Goal: Task Accomplishment & Management: Complete application form

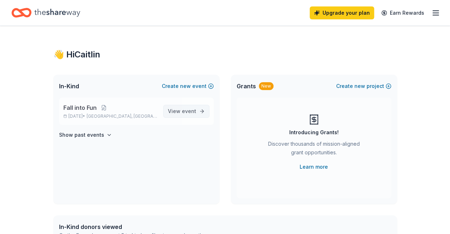
click at [176, 108] on span "View event" at bounding box center [182, 111] width 28 height 9
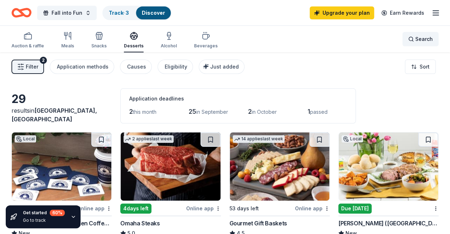
click at [419, 38] on span "Search" at bounding box center [425, 39] width 18 height 9
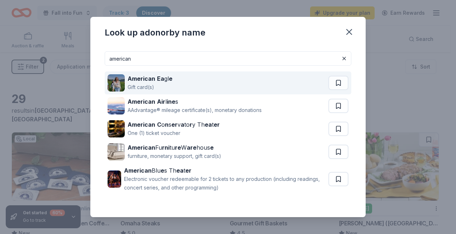
type input "american"
click at [215, 89] on div "American Ea gl e Gift card(s)" at bounding box center [217, 82] width 221 height 23
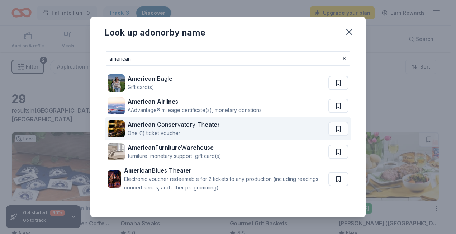
click at [186, 127] on div "American C o n s er v a to r y Th ea t er" at bounding box center [174, 124] width 92 height 9
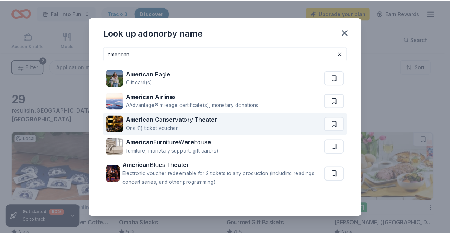
scroll to position [6, 0]
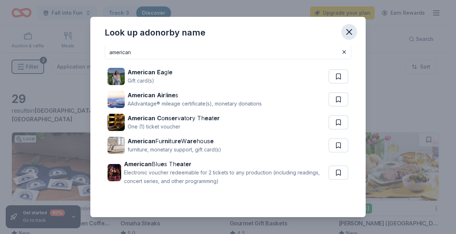
click at [348, 32] on icon "button" at bounding box center [349, 32] width 10 height 10
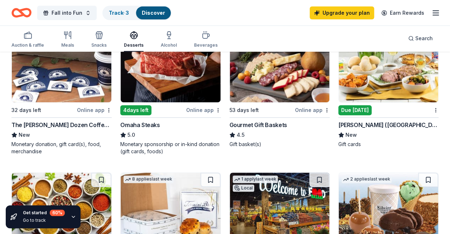
scroll to position [107, 0]
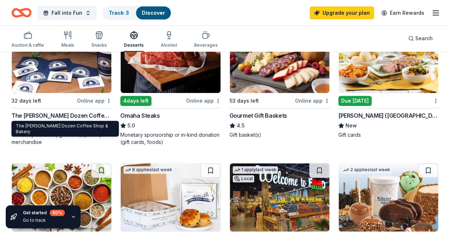
click at [67, 114] on div "The [PERSON_NAME] Dozen Coffee Shop & Bakery" at bounding box center [61, 115] width 100 height 9
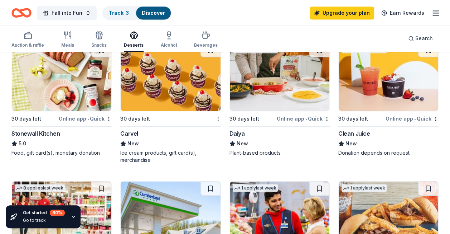
scroll to position [502, 0]
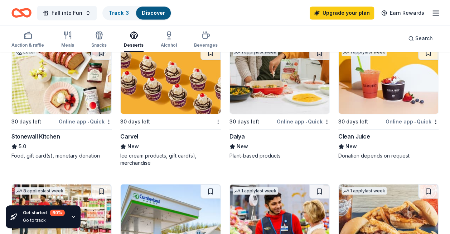
click at [63, 137] on div "Stonewall Kitchen" at bounding box center [61, 136] width 100 height 9
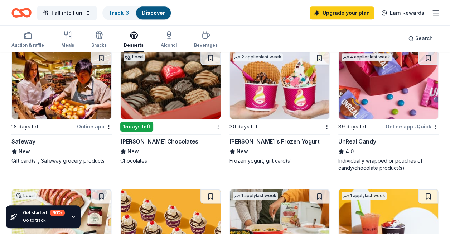
scroll to position [107, 0]
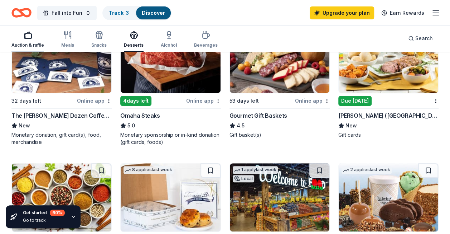
click at [33, 38] on div "button" at bounding box center [27, 35] width 33 height 9
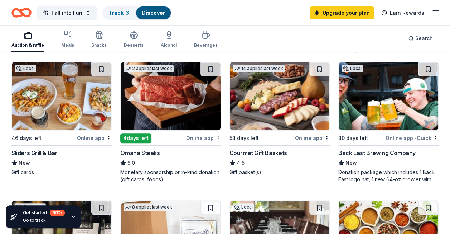
scroll to position [72, 0]
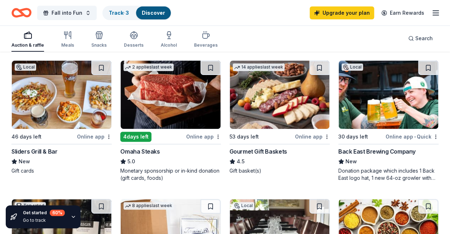
click at [43, 148] on div "Sliders Grill & Bar" at bounding box center [34, 151] width 46 height 9
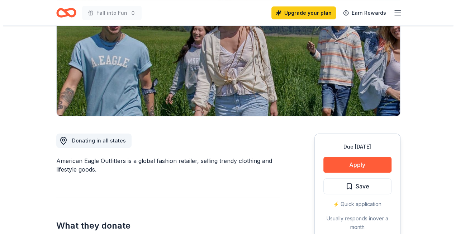
scroll to position [143, 0]
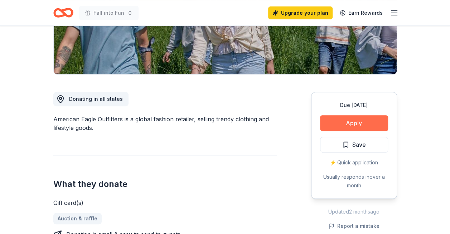
click at [344, 116] on button "Apply" at bounding box center [354, 123] width 68 height 16
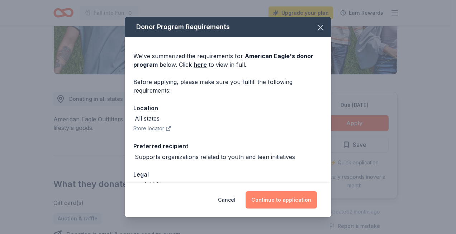
click at [272, 199] on button "Continue to application" at bounding box center [280, 199] width 71 height 17
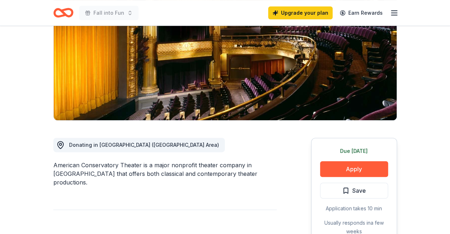
scroll to position [143, 0]
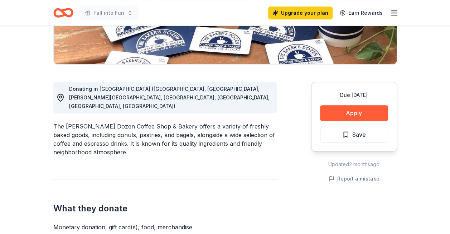
scroll to position [179, 0]
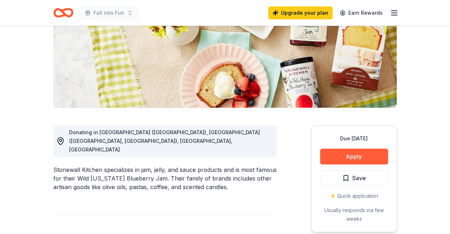
scroll to position [143, 0]
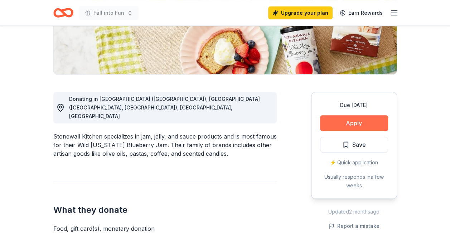
click at [341, 121] on button "Apply" at bounding box center [354, 123] width 68 height 16
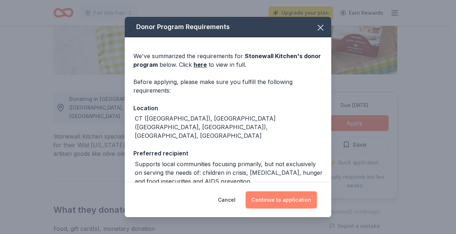
click at [281, 203] on button "Continue to application" at bounding box center [280, 199] width 71 height 17
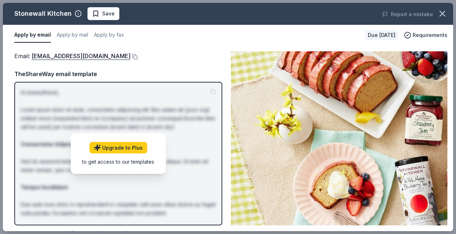
click at [189, 61] on div "Email : [EMAIL_ADDRESS][DOMAIN_NAME] TheShareWay email template Hi [name/there]…" at bounding box center [118, 138] width 208 height 174
click at [437, 8] on button "button" at bounding box center [442, 14] width 16 height 16
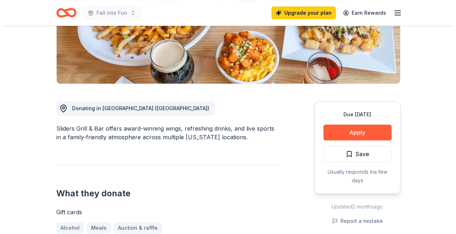
scroll to position [143, 0]
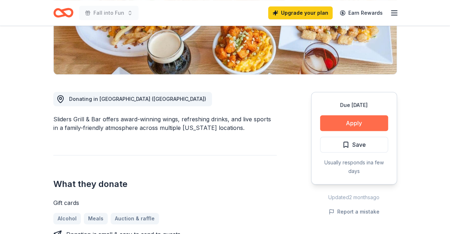
click at [343, 126] on button "Apply" at bounding box center [354, 123] width 68 height 16
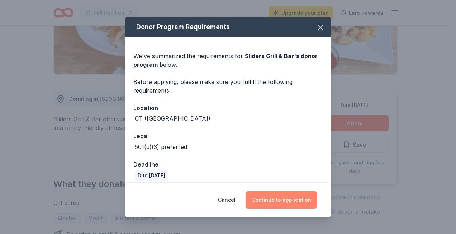
click at [285, 200] on button "Continue to application" at bounding box center [280, 199] width 71 height 17
